Goal: Task Accomplishment & Management: Complete application form

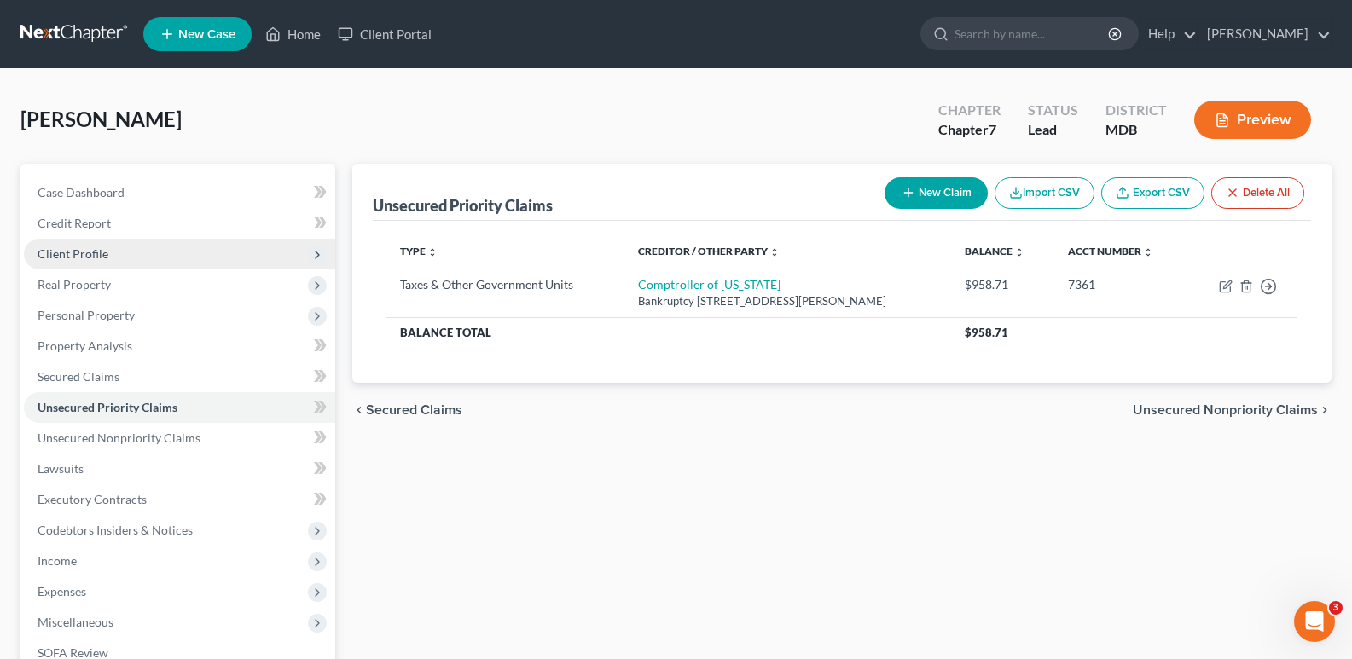
click at [100, 253] on span "Client Profile" at bounding box center [73, 254] width 71 height 15
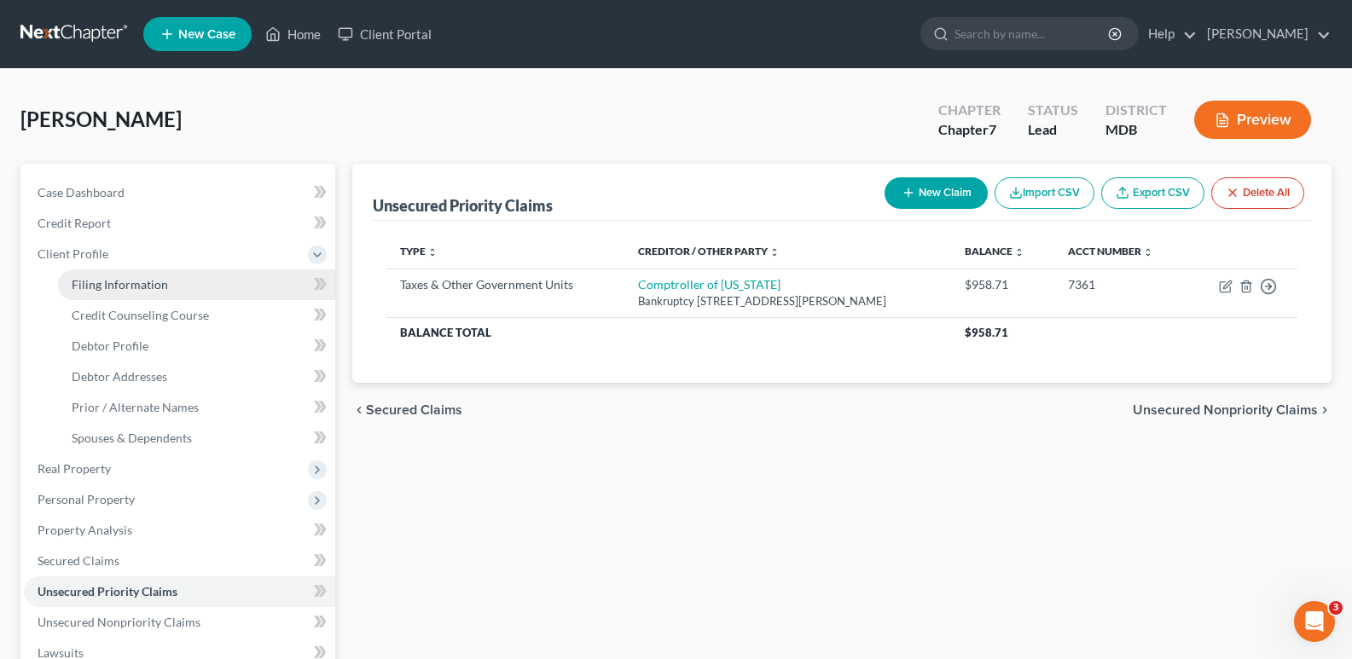
click at [116, 282] on span "Filing Information" at bounding box center [120, 284] width 96 height 15
select select "1"
select select "0"
select select "38"
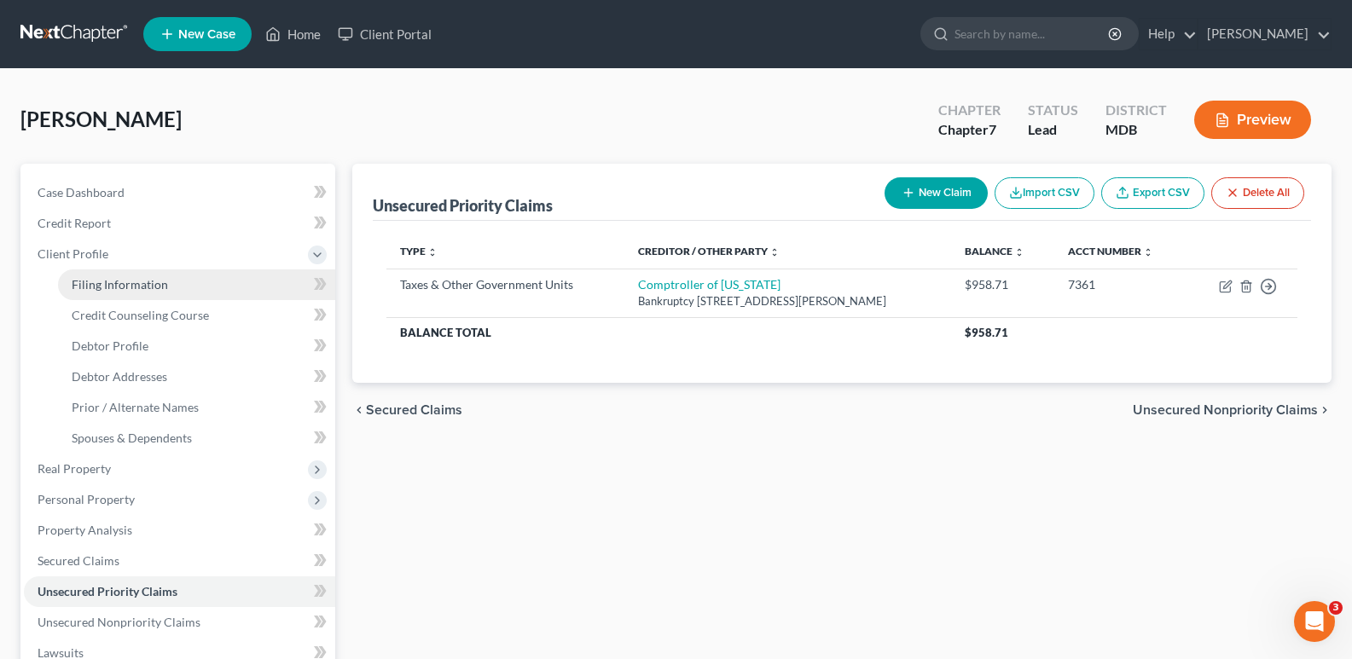
select select "0"
select select "21"
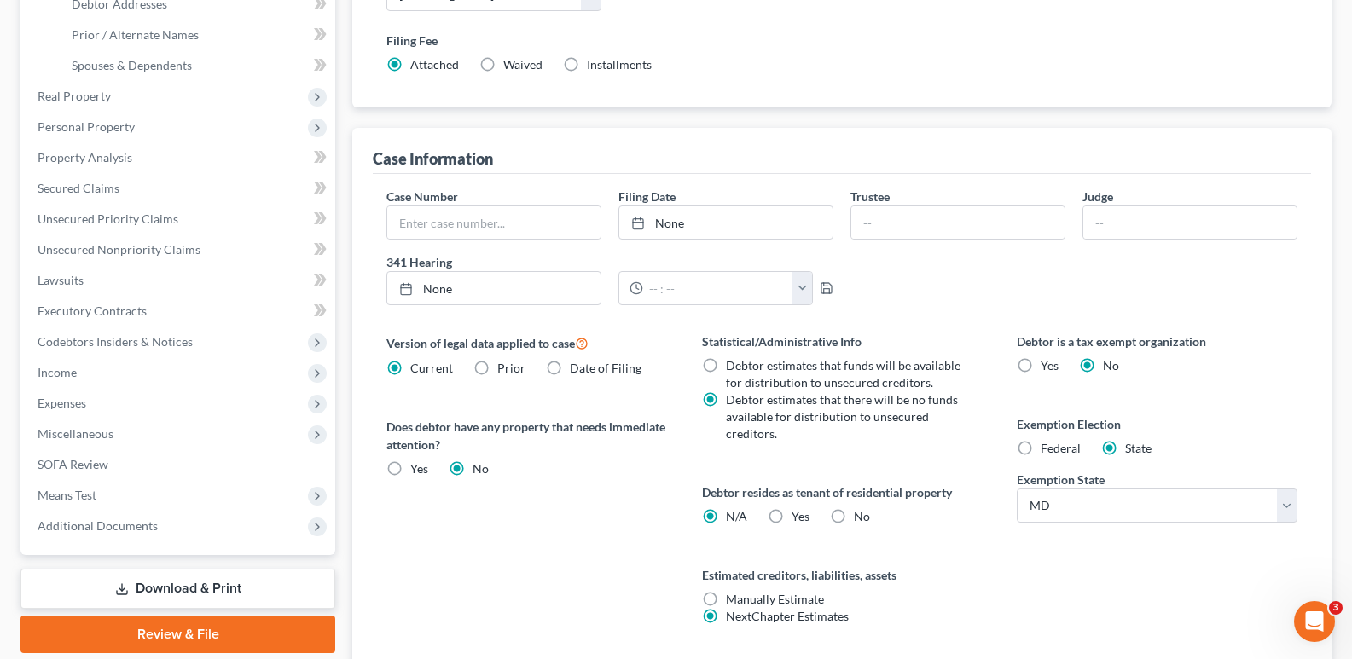
scroll to position [499, 0]
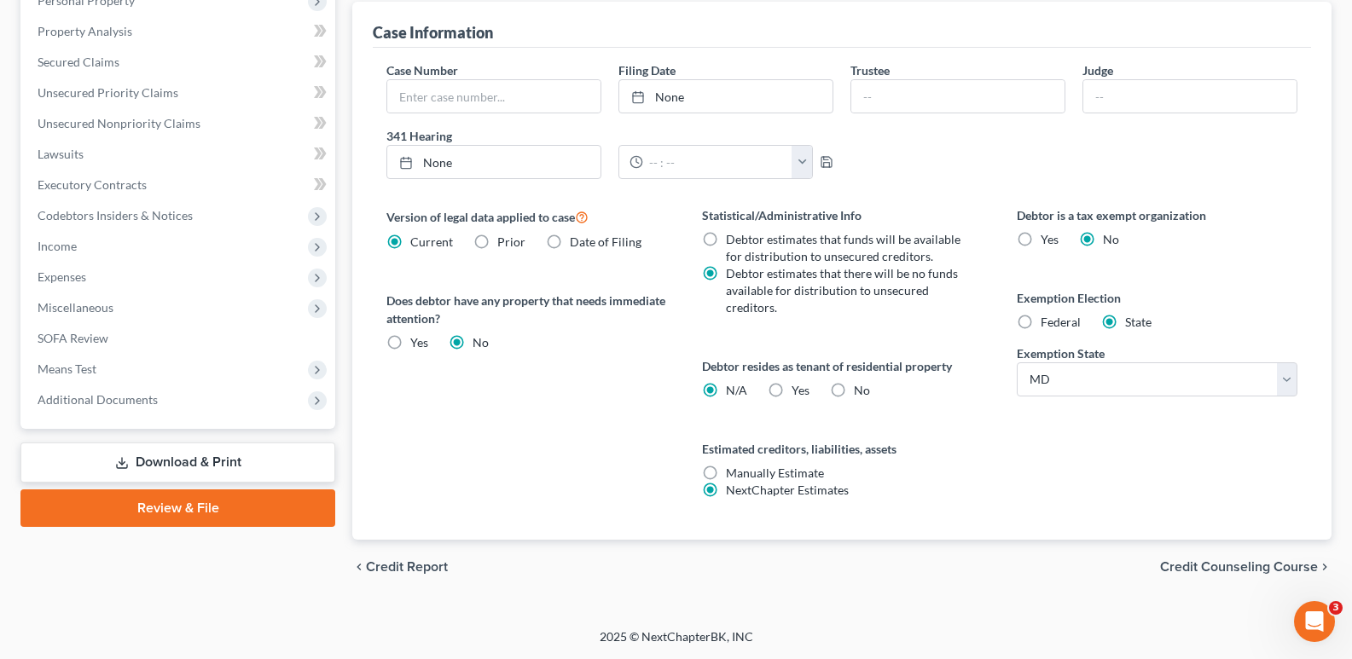
click at [178, 462] on link "Download & Print" at bounding box center [177, 463] width 315 height 40
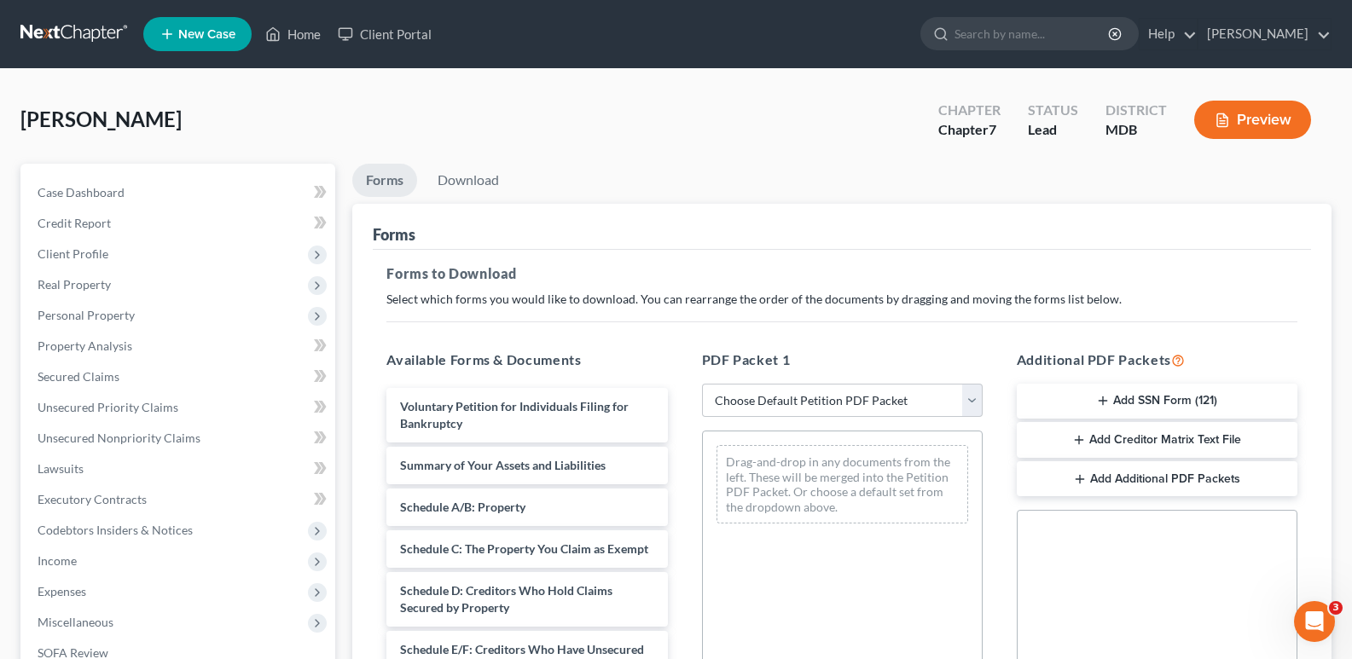
click at [1139, 435] on button "Add Creditor Matrix Text File" at bounding box center [1157, 440] width 281 height 36
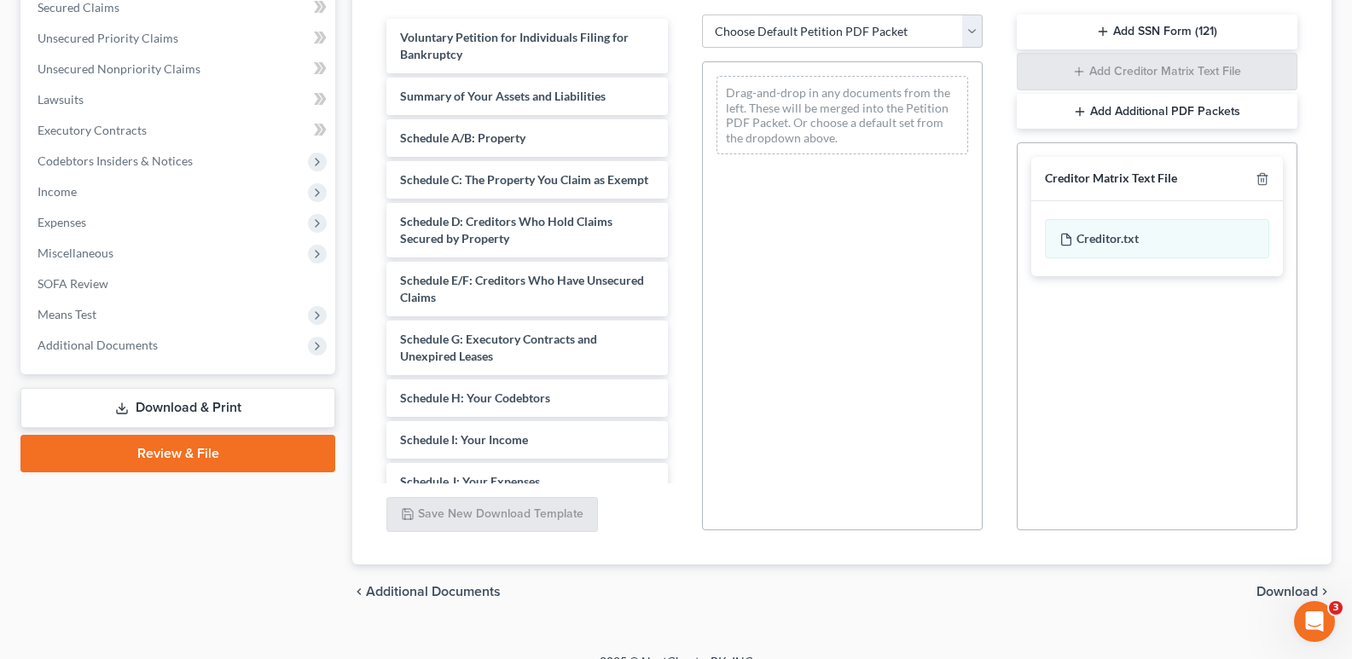
scroll to position [372, 0]
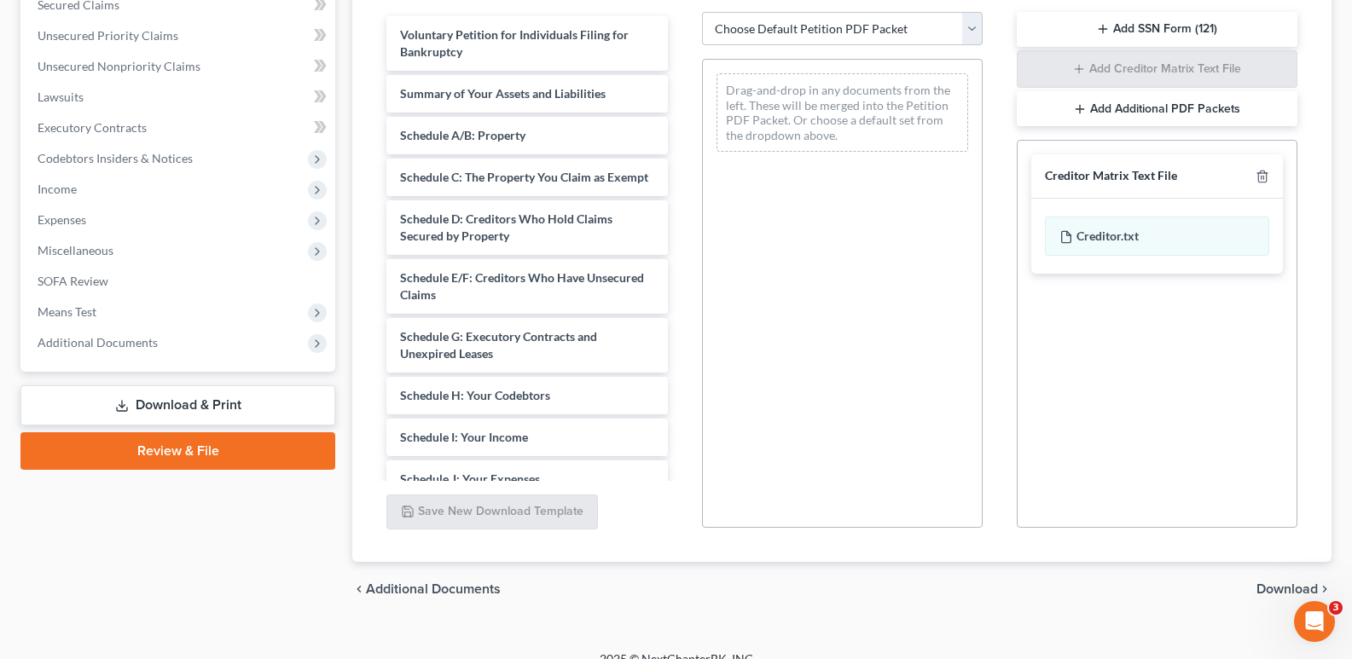
drag, startPoint x: 1270, startPoint y: 589, endPoint x: 1255, endPoint y: 583, distance: 16.5
click at [1264, 587] on span "Download" at bounding box center [1287, 590] width 61 height 14
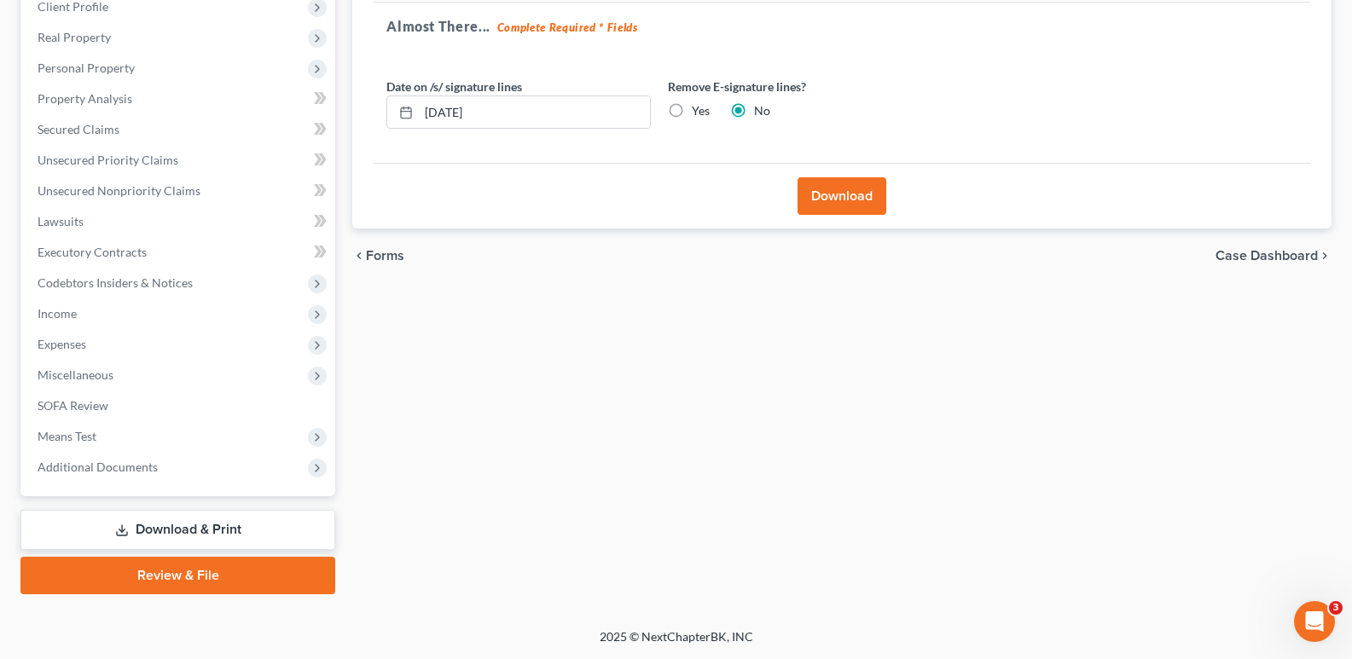
click at [852, 196] on button "Download" at bounding box center [842, 196] width 89 height 38
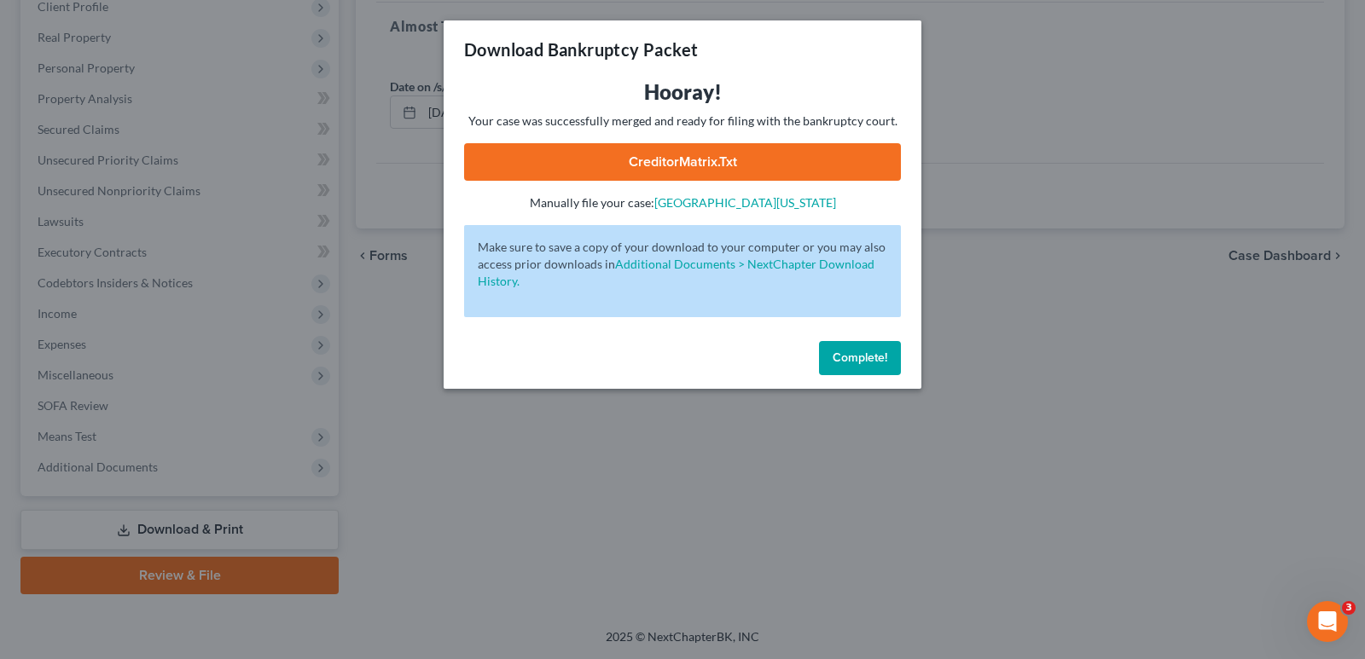
click at [734, 165] on link "CreditorMatrix.txt" at bounding box center [682, 162] width 437 height 38
click at [718, 164] on link "CreditorMatrix.txt" at bounding box center [682, 162] width 437 height 38
click at [847, 363] on span "Complete!" at bounding box center [860, 358] width 55 height 15
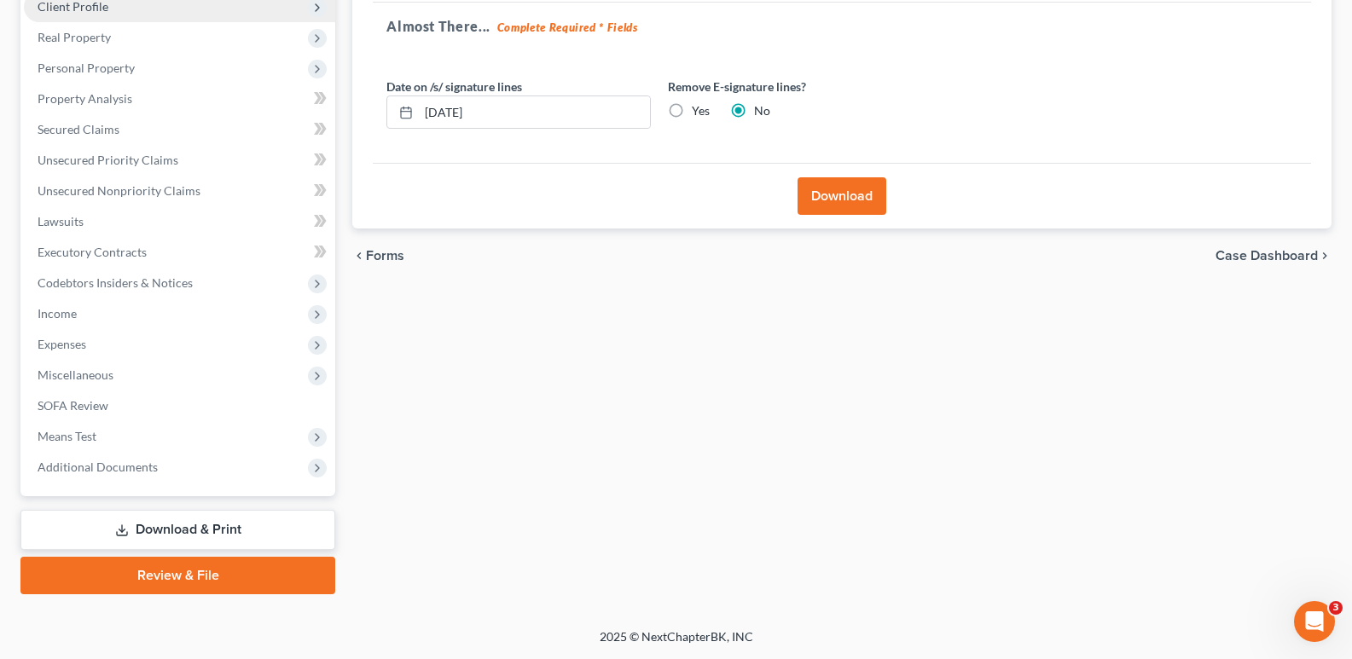
select select "1"
select select "0"
select select "38"
select select "0"
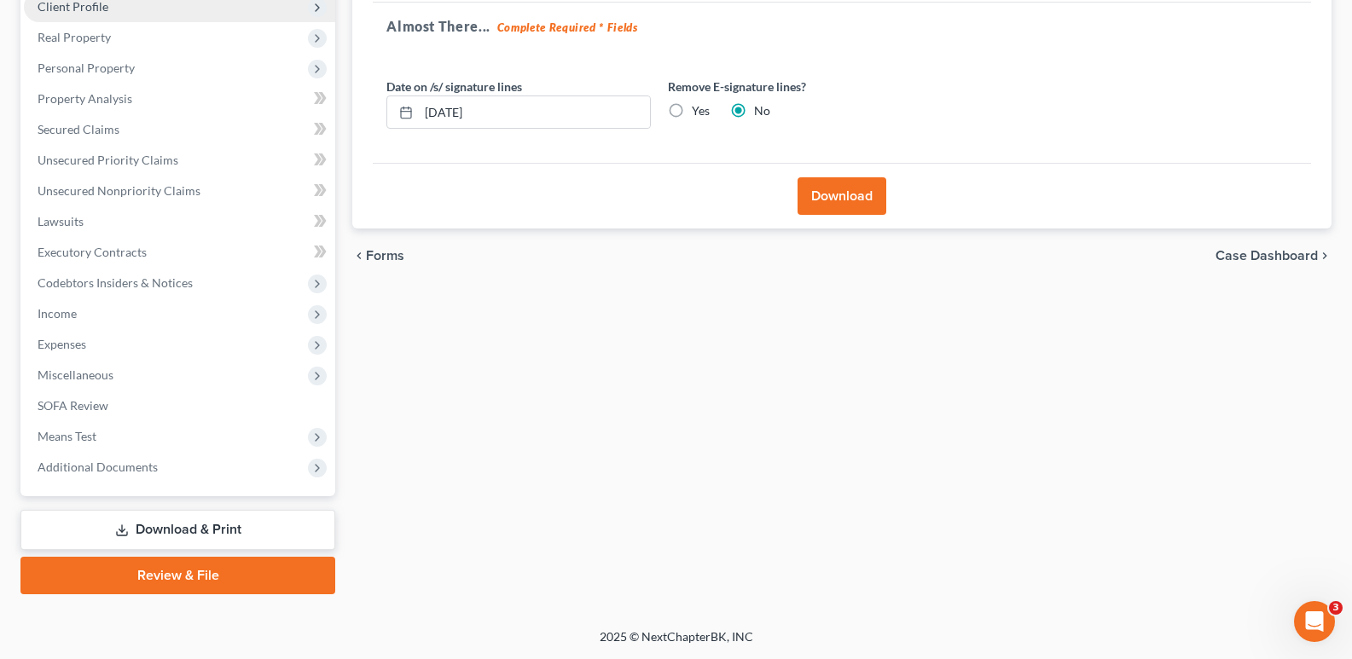
select select "21"
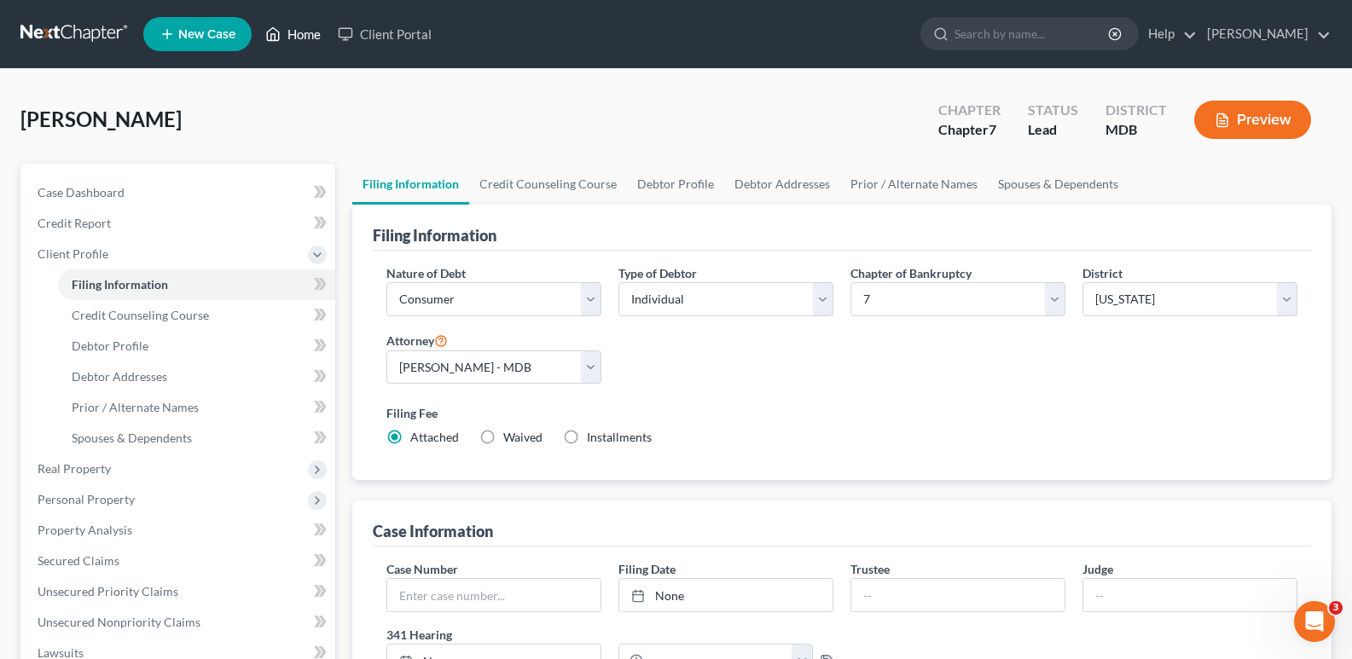
click at [293, 36] on link "Home" at bounding box center [293, 34] width 73 height 31
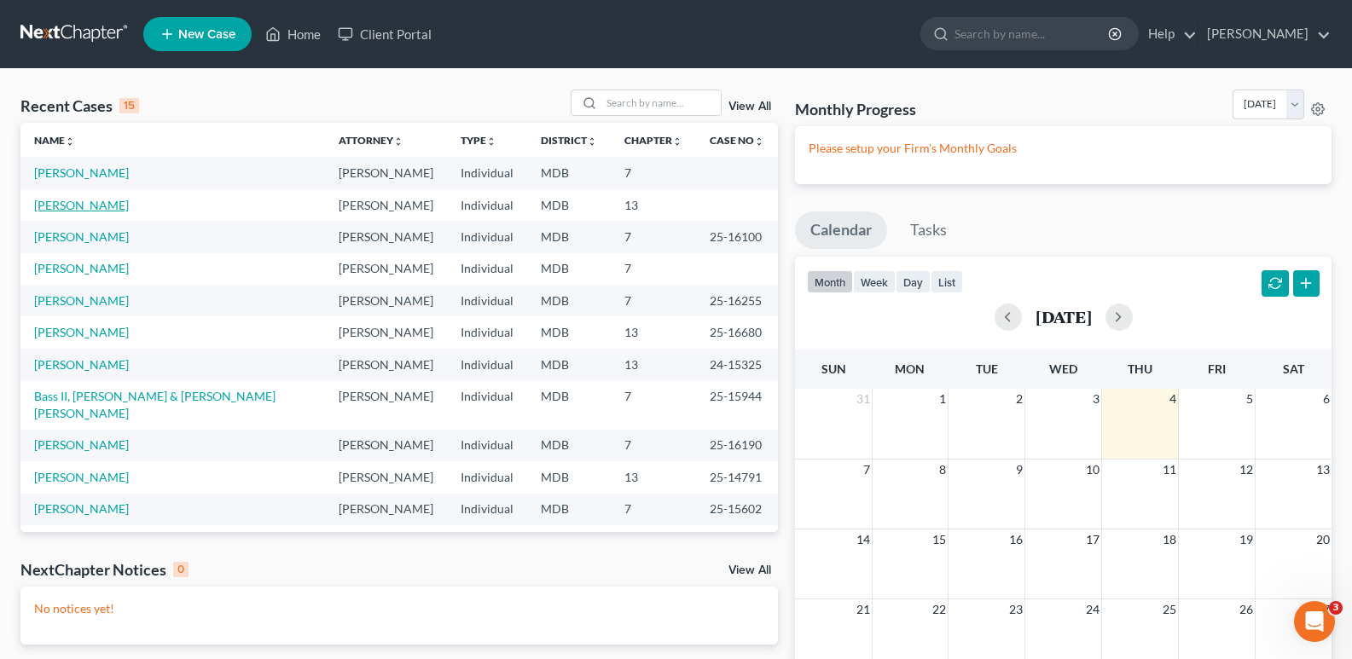
click at [98, 205] on link "[PERSON_NAME]" at bounding box center [81, 205] width 95 height 15
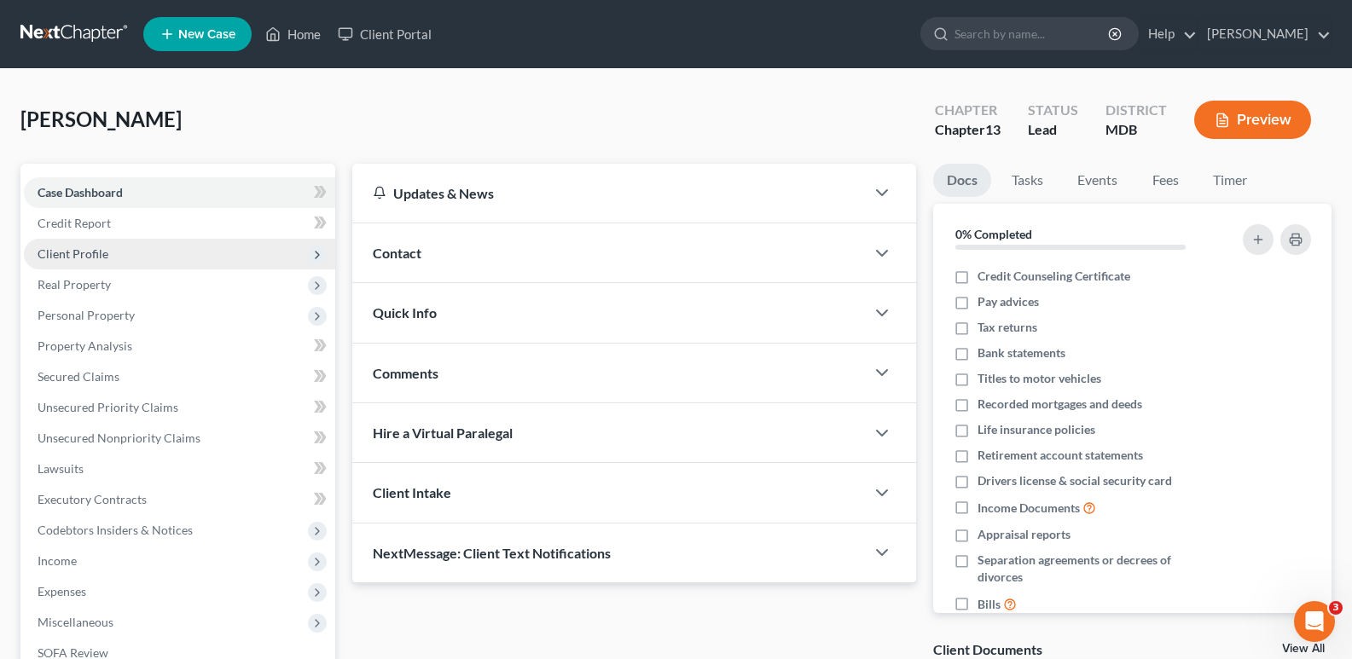
click at [86, 255] on span "Client Profile" at bounding box center [73, 254] width 71 height 15
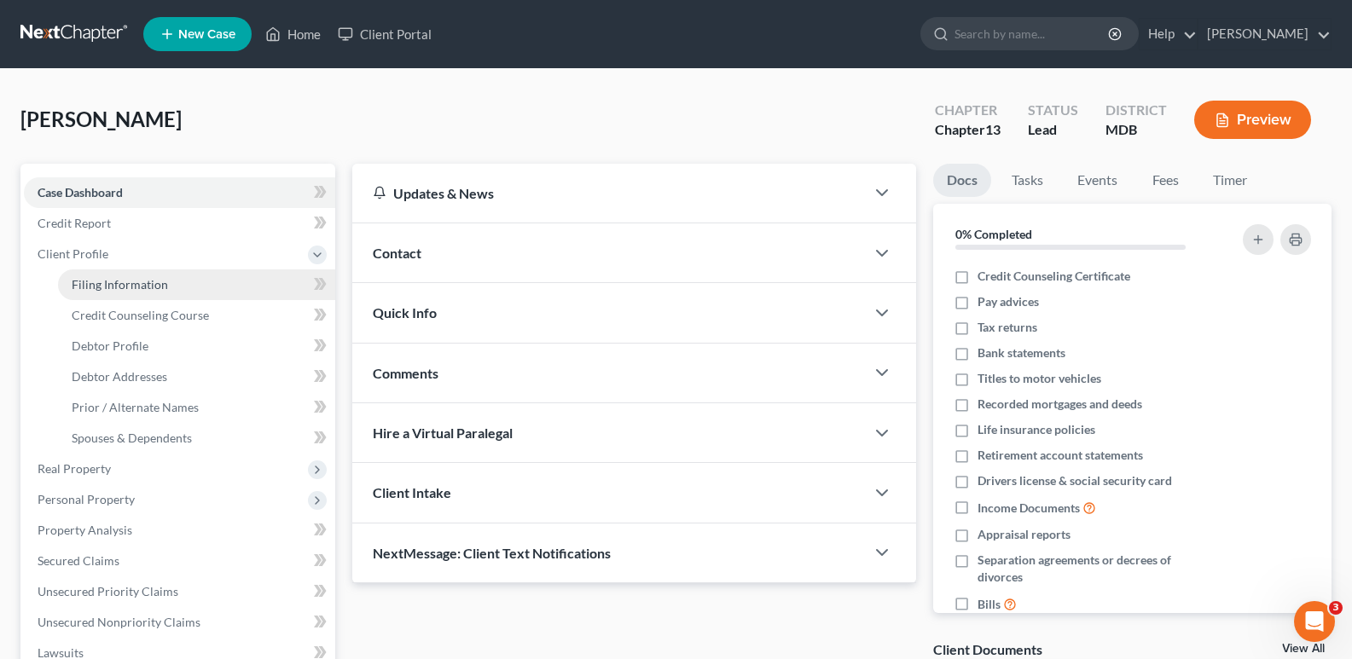
click at [131, 281] on span "Filing Information" at bounding box center [120, 284] width 96 height 15
select select "1"
select select "0"
select select "3"
select select "38"
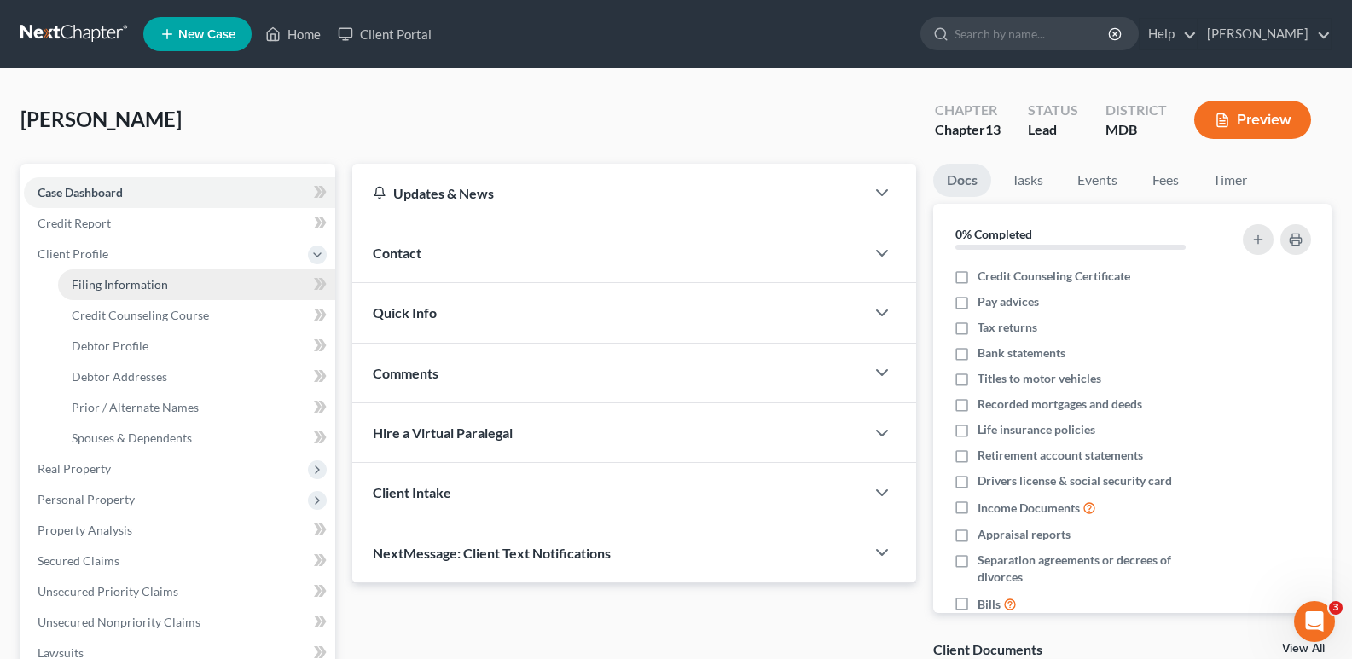
select select "0"
select select "21"
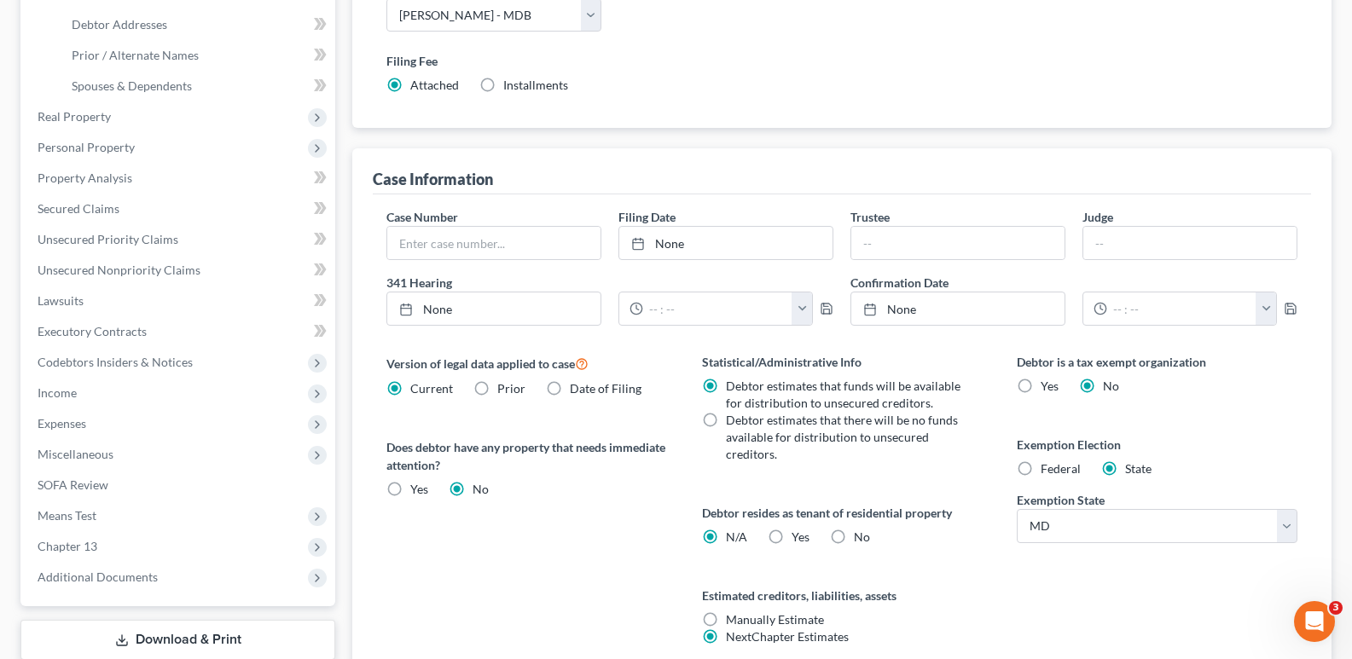
scroll to position [499, 0]
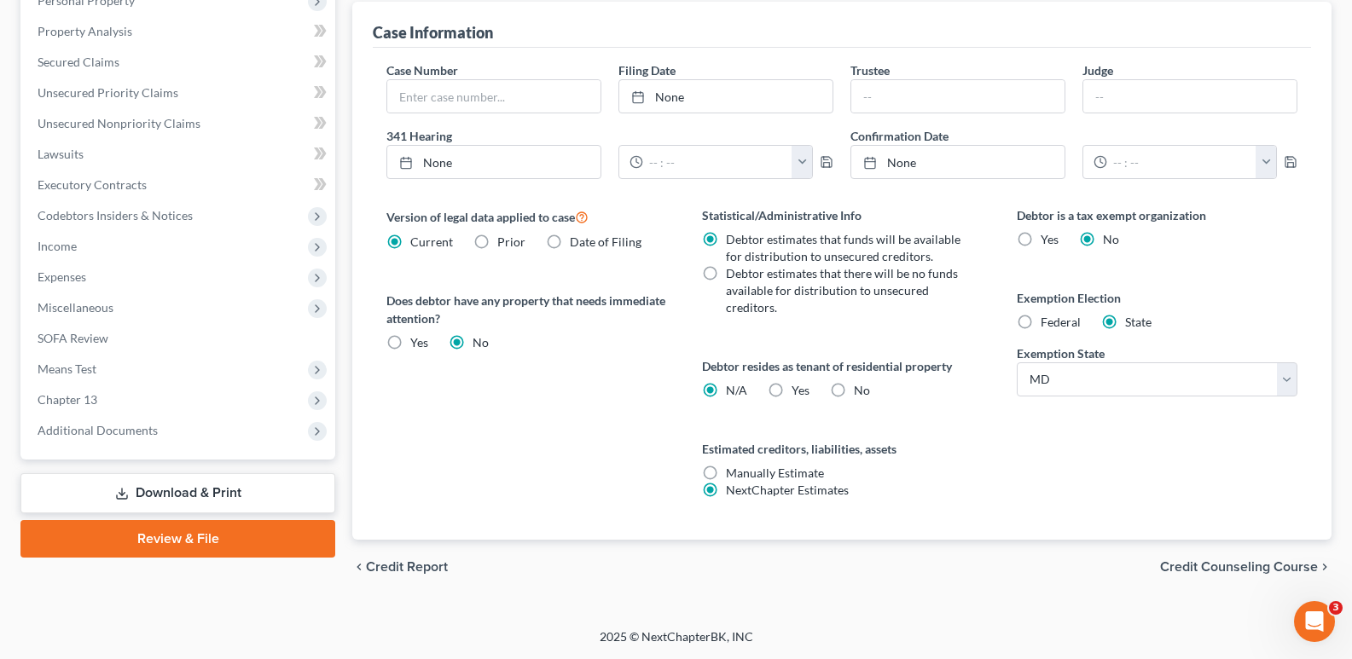
click at [221, 496] on link "Download & Print" at bounding box center [177, 493] width 315 height 40
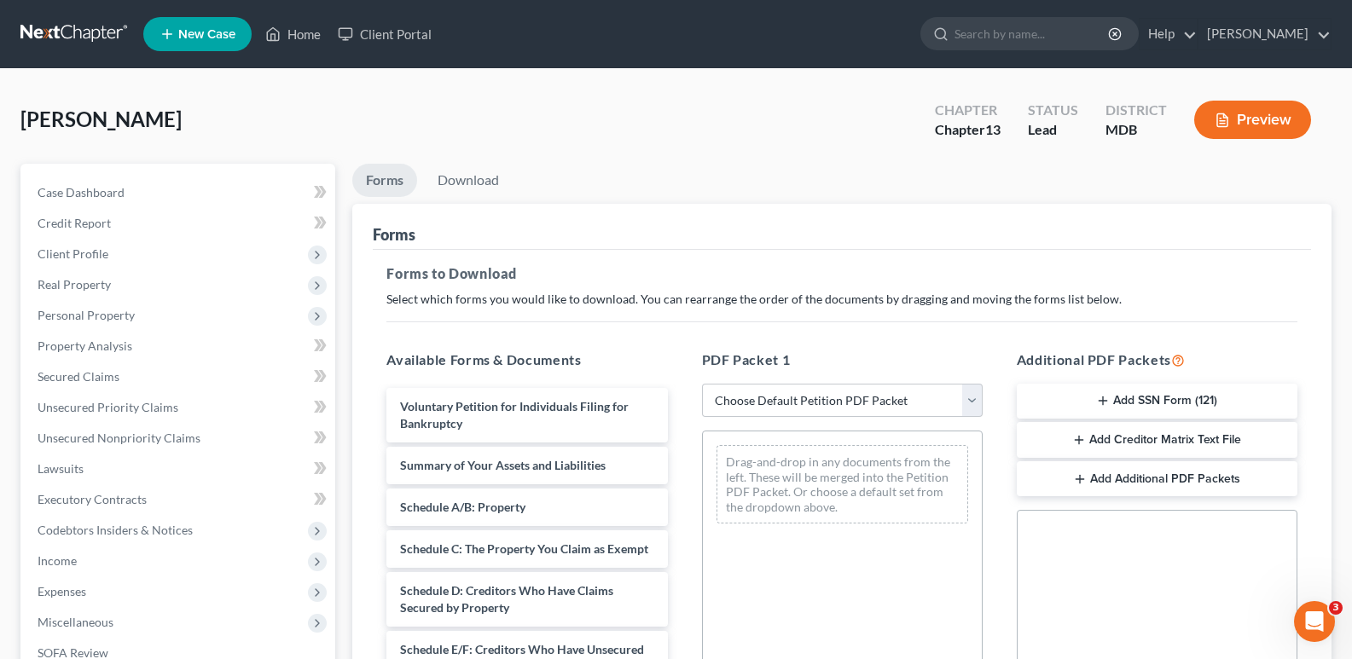
click at [1165, 439] on button "Add Creditor Matrix Text File" at bounding box center [1157, 440] width 281 height 36
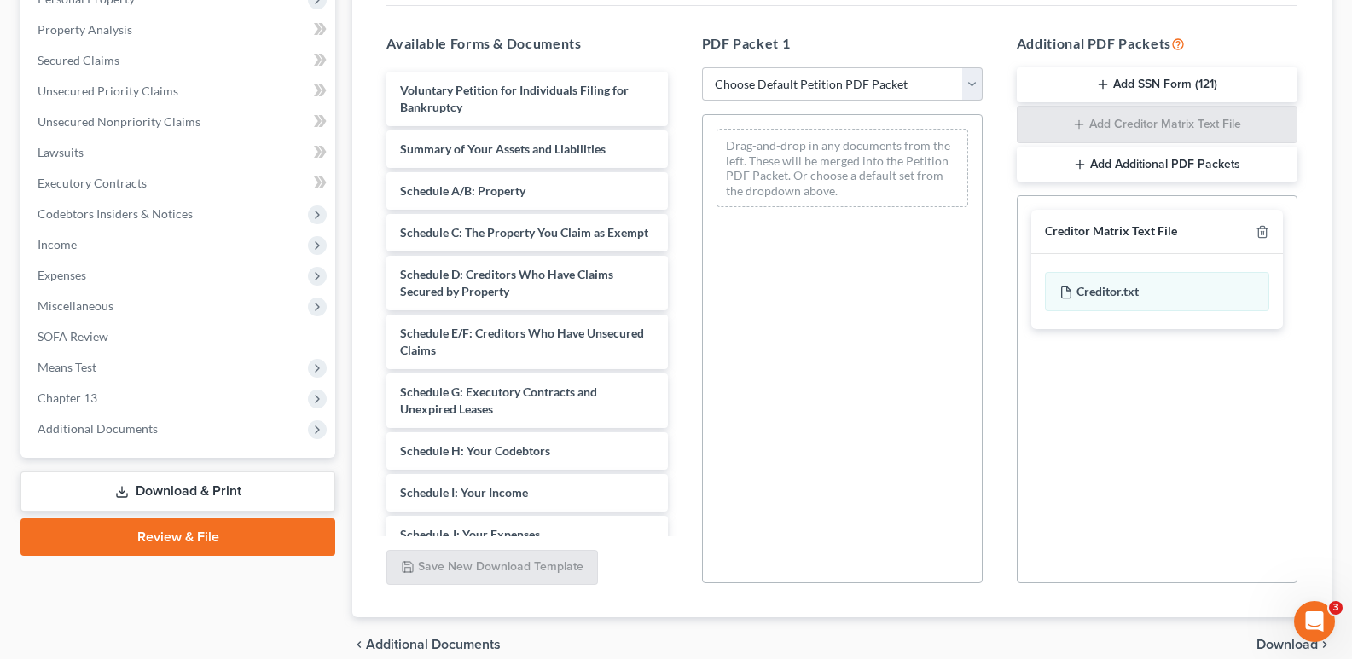
scroll to position [317, 0]
click at [1268, 641] on span "Download" at bounding box center [1287, 644] width 61 height 14
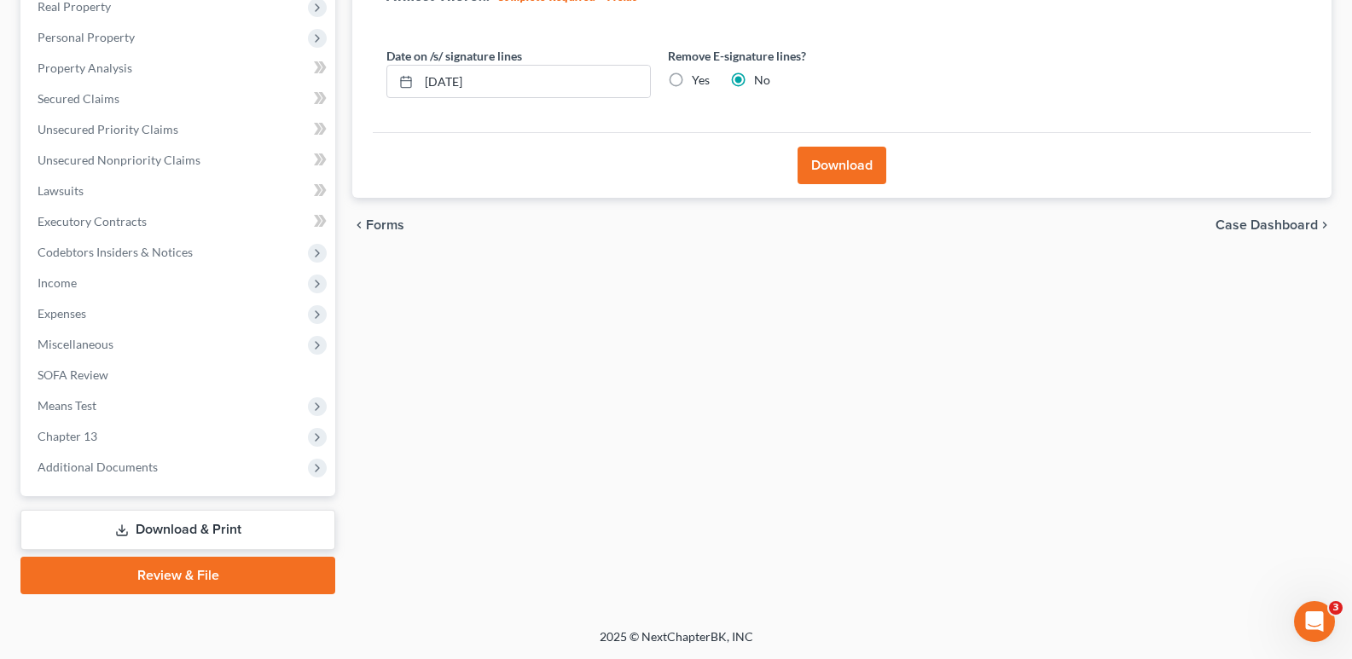
click at [851, 165] on button "Download" at bounding box center [842, 166] width 89 height 38
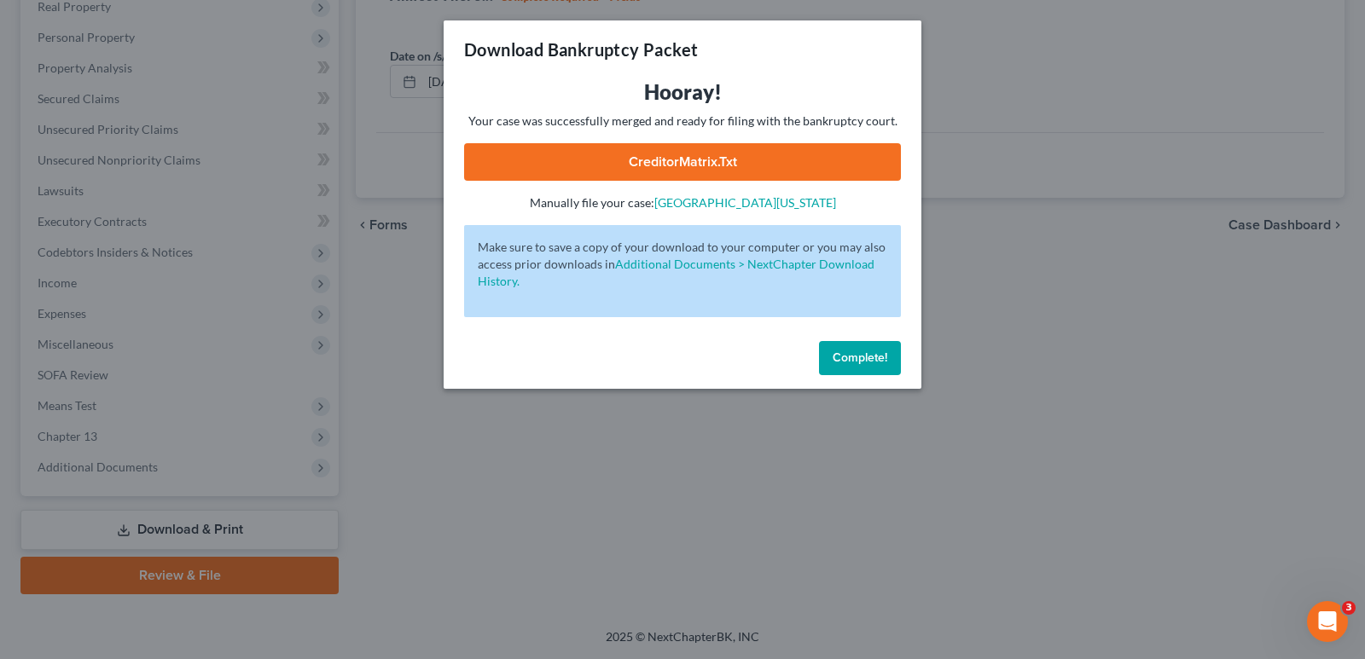
click at [692, 160] on link "CreditorMatrix.txt" at bounding box center [682, 162] width 437 height 38
click at [816, 157] on link "CreditorMatrix.txt" at bounding box center [682, 162] width 437 height 38
click at [794, 154] on link "CreditorMatrix.txt" at bounding box center [682, 162] width 437 height 38
click at [851, 363] on span "Complete!" at bounding box center [860, 358] width 55 height 15
